Goal: Task Accomplishment & Management: Manage account settings

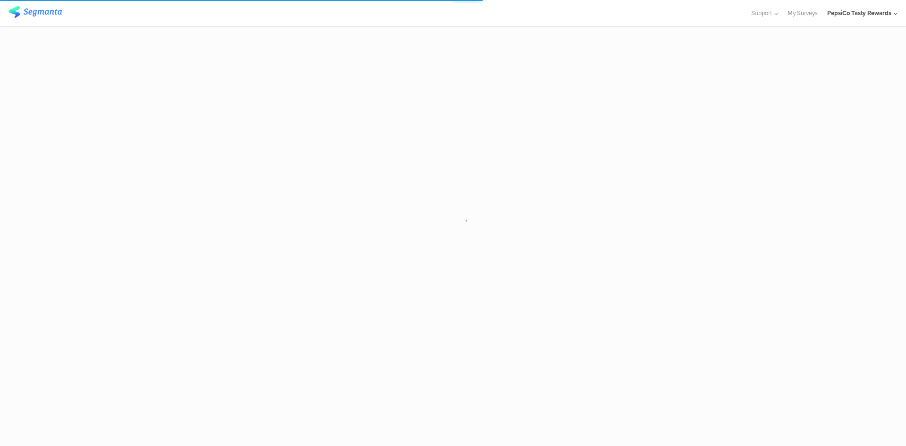
click at [865, 13] on div "PepsiCo Tasty Rewards" at bounding box center [859, 12] width 64 height 9
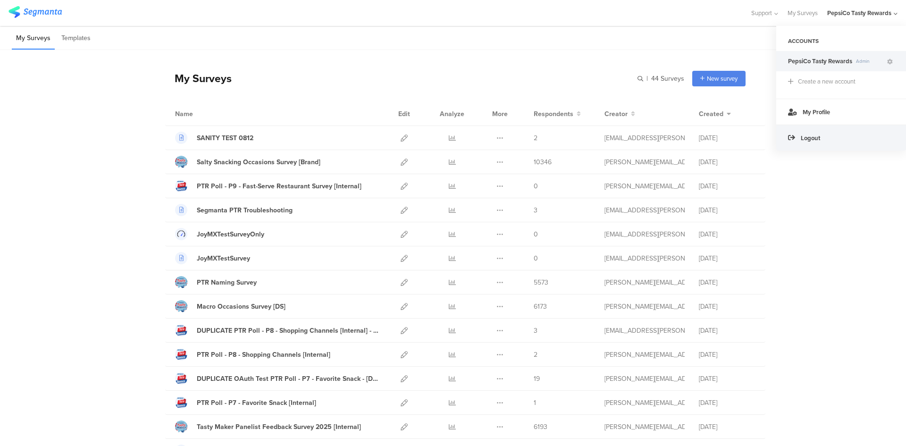
click at [815, 134] on span "Logout" at bounding box center [810, 138] width 19 height 9
